Goal: Navigation & Orientation: Find specific page/section

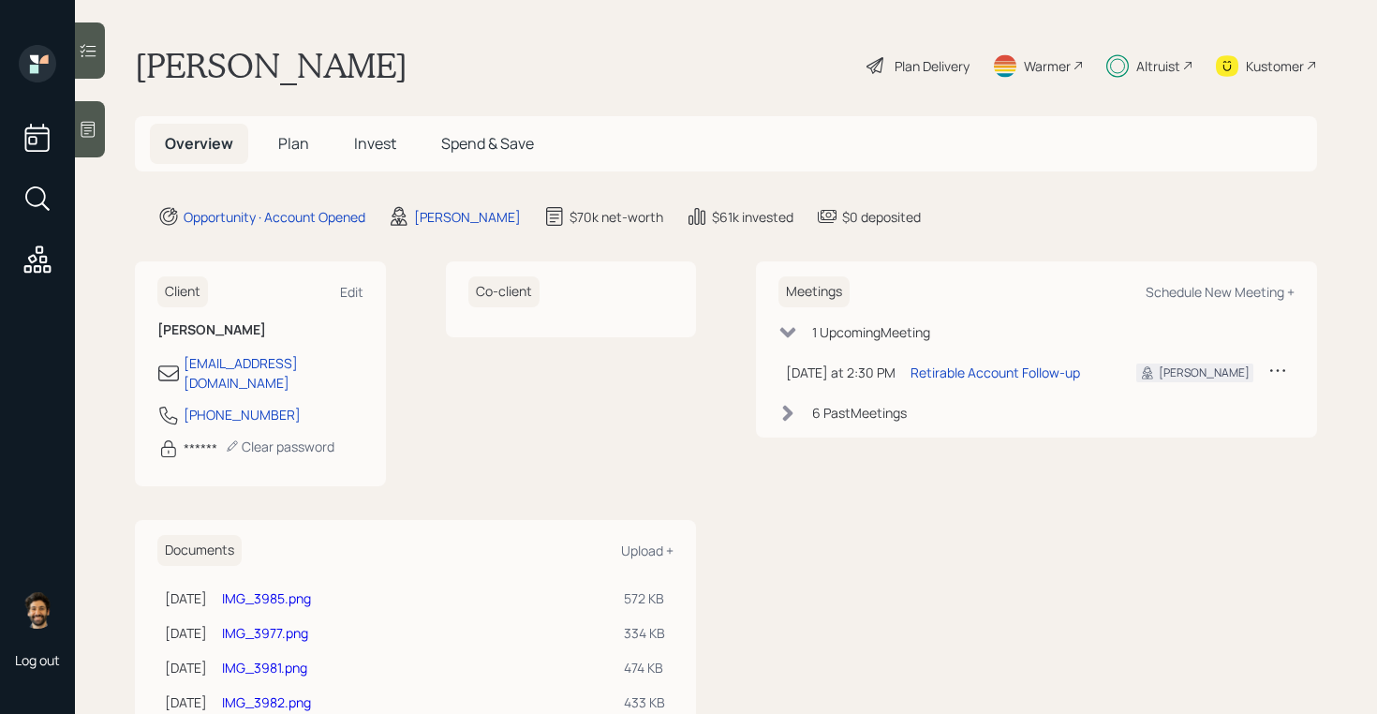
click at [372, 136] on span "Invest" at bounding box center [375, 143] width 42 height 21
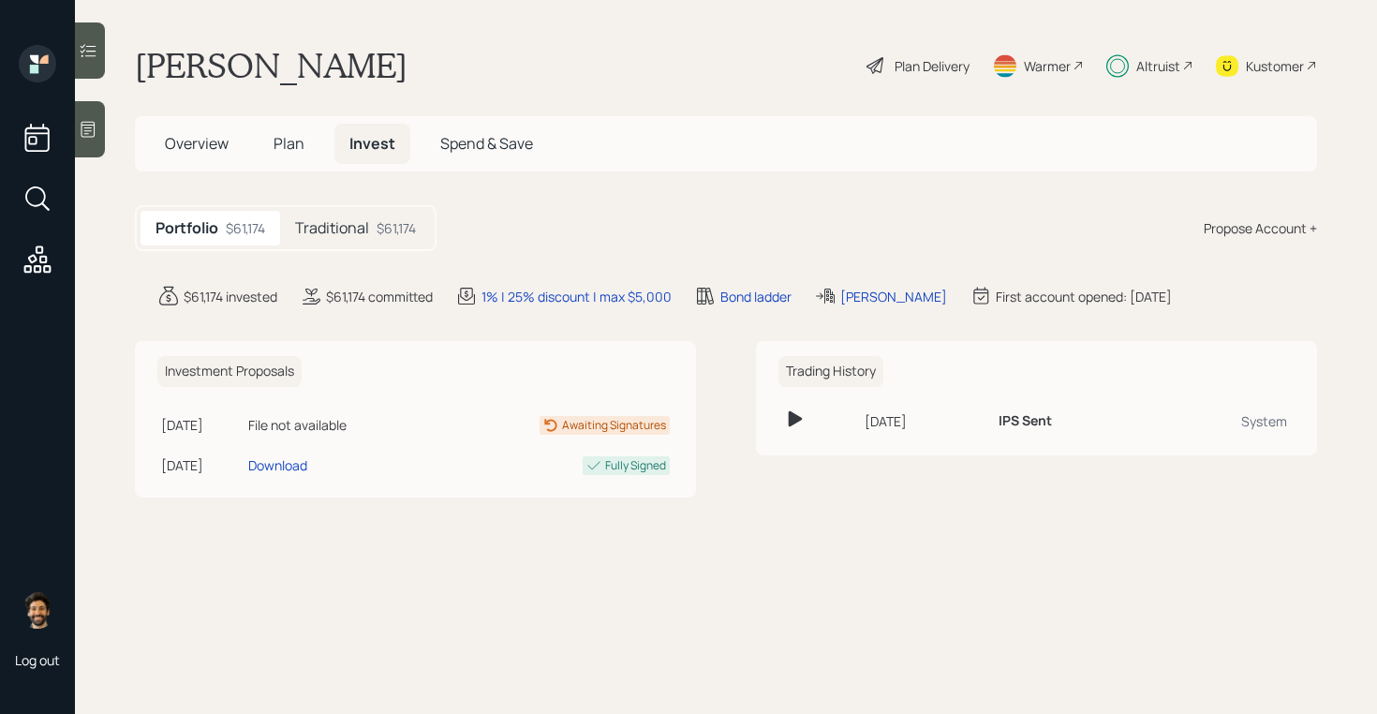
click at [304, 141] on h5 "Plan" at bounding box center [289, 144] width 61 height 40
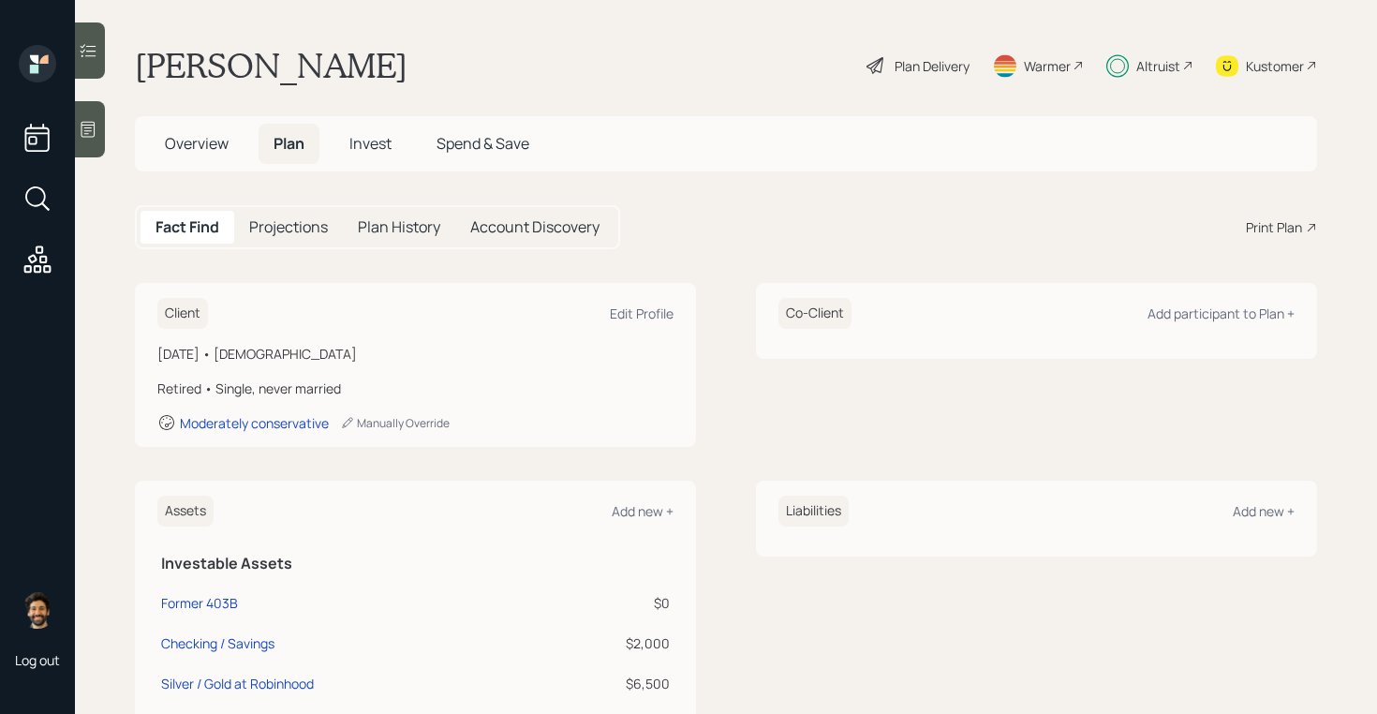
click at [363, 141] on span "Invest" at bounding box center [370, 143] width 42 height 21
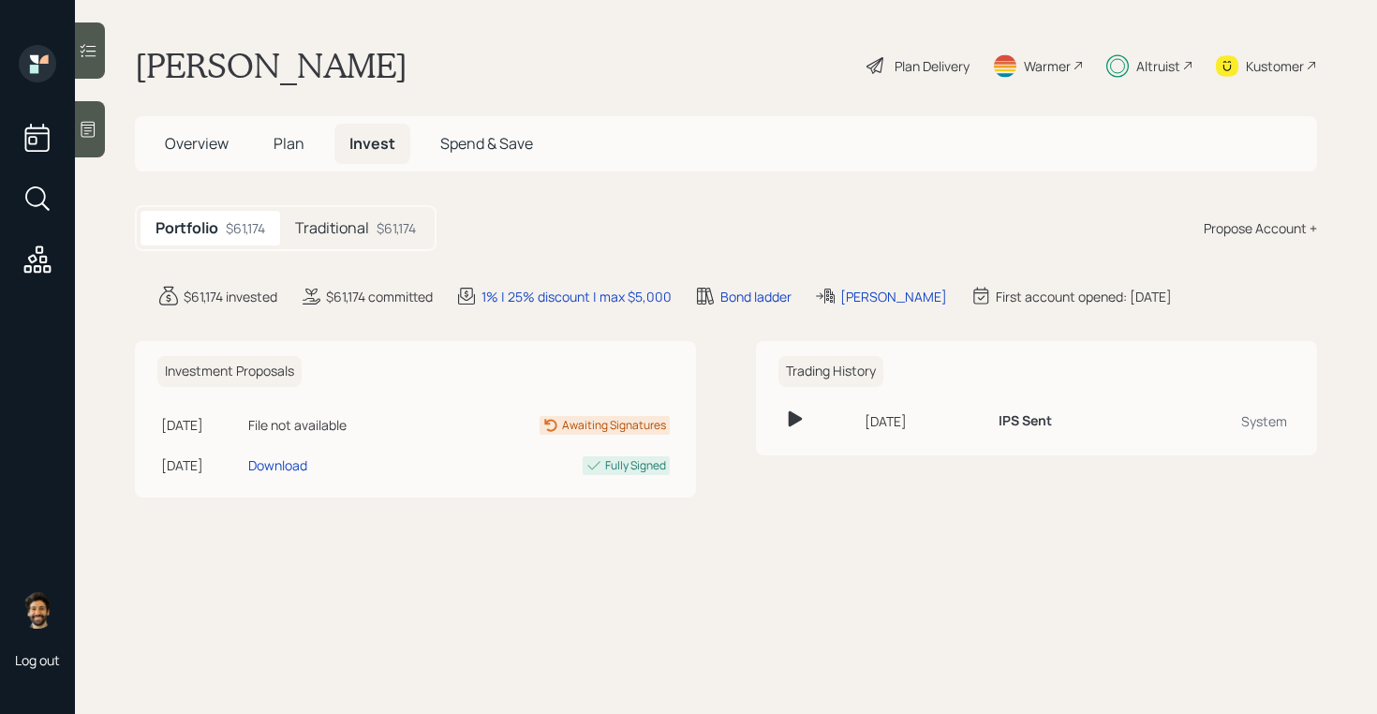
click at [365, 234] on h5 "Traditional" at bounding box center [332, 228] width 74 height 18
